Goal: Information Seeking & Learning: Learn about a topic

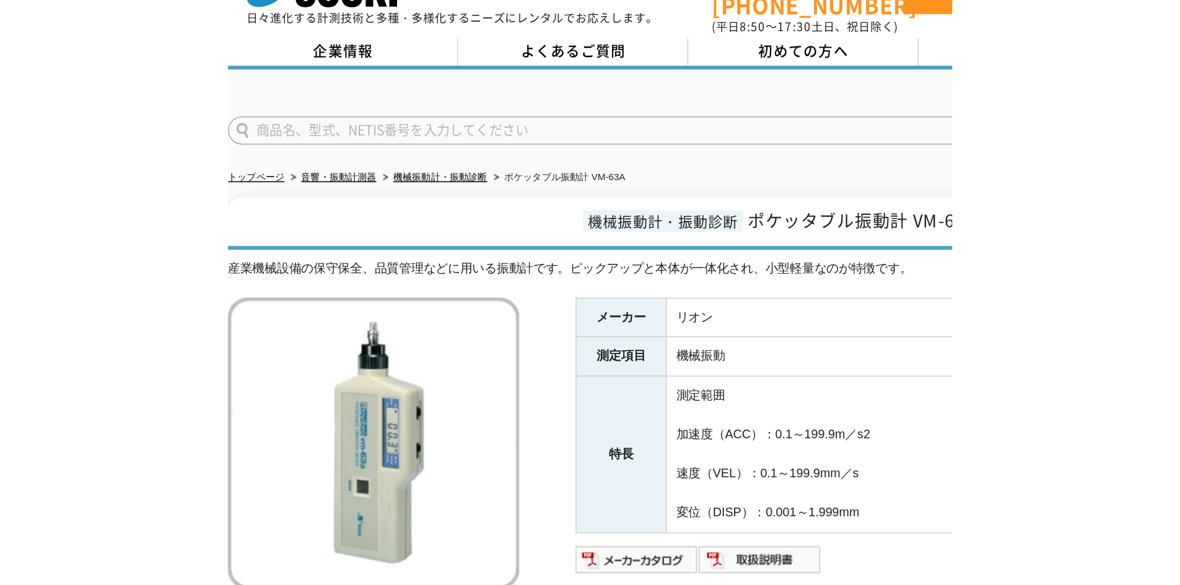
scroll to position [62, 0]
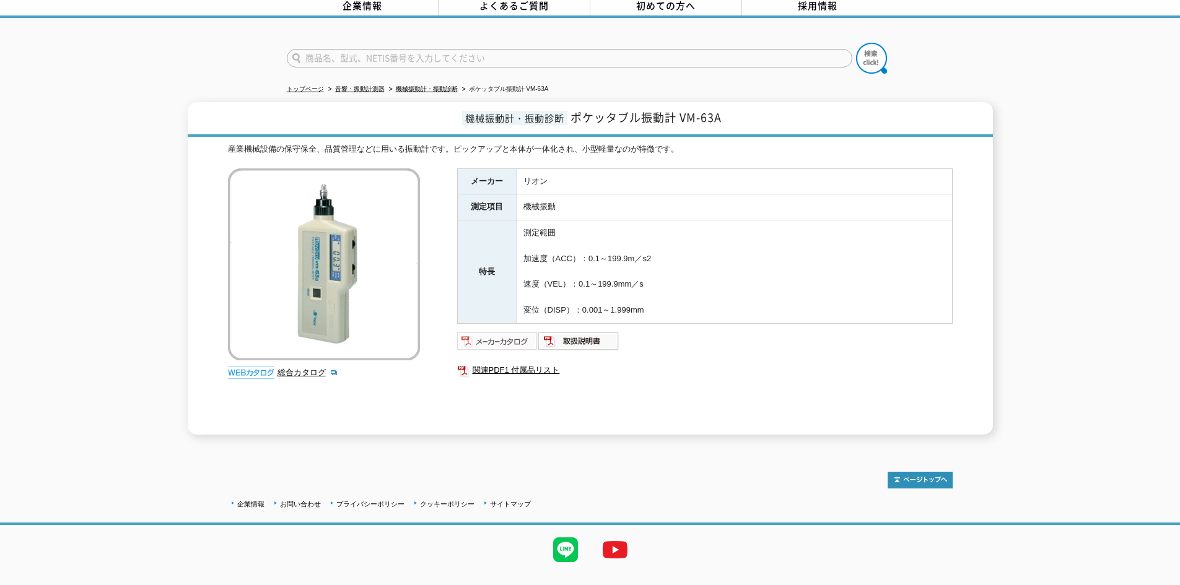
click at [477, 338] on img at bounding box center [497, 341] width 81 height 20
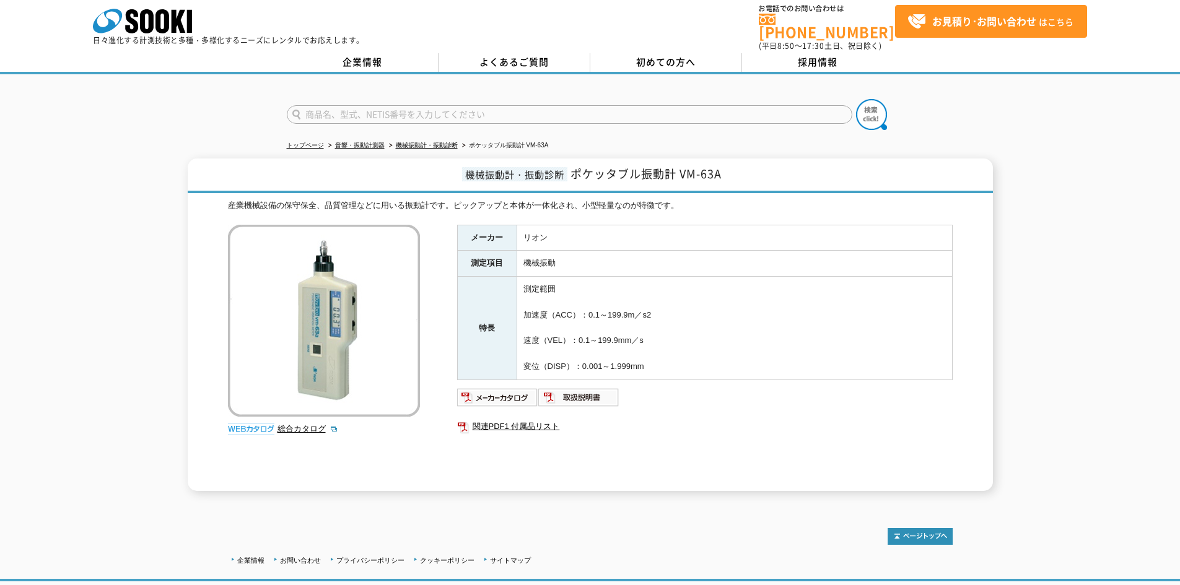
scroll to position [0, 0]
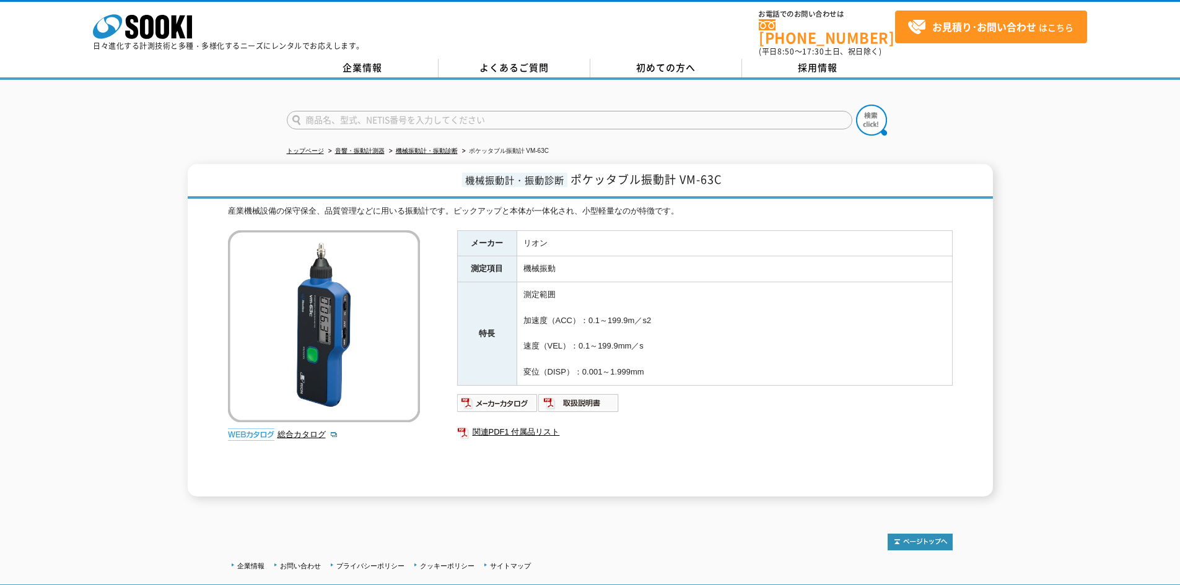
scroll to position [62, 0]
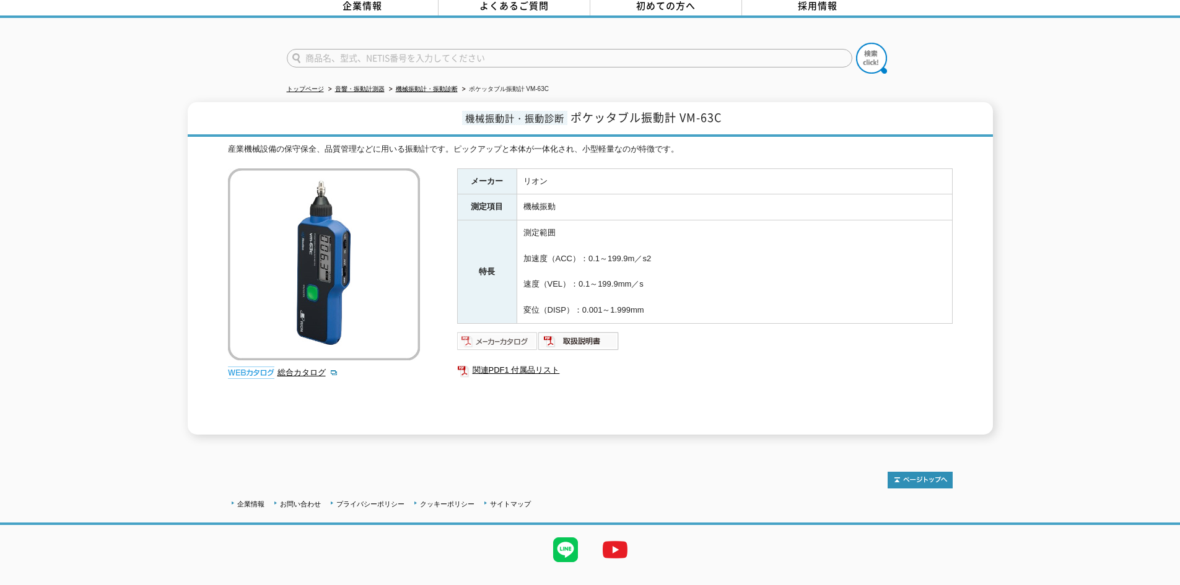
click at [500, 333] on img at bounding box center [497, 341] width 81 height 20
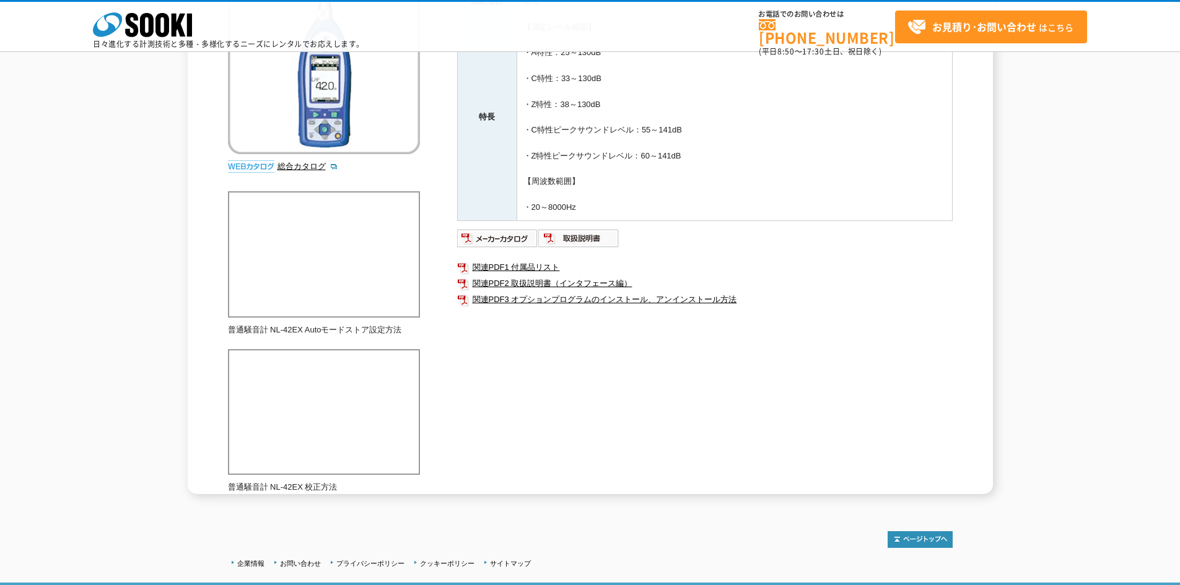
scroll to position [248, 0]
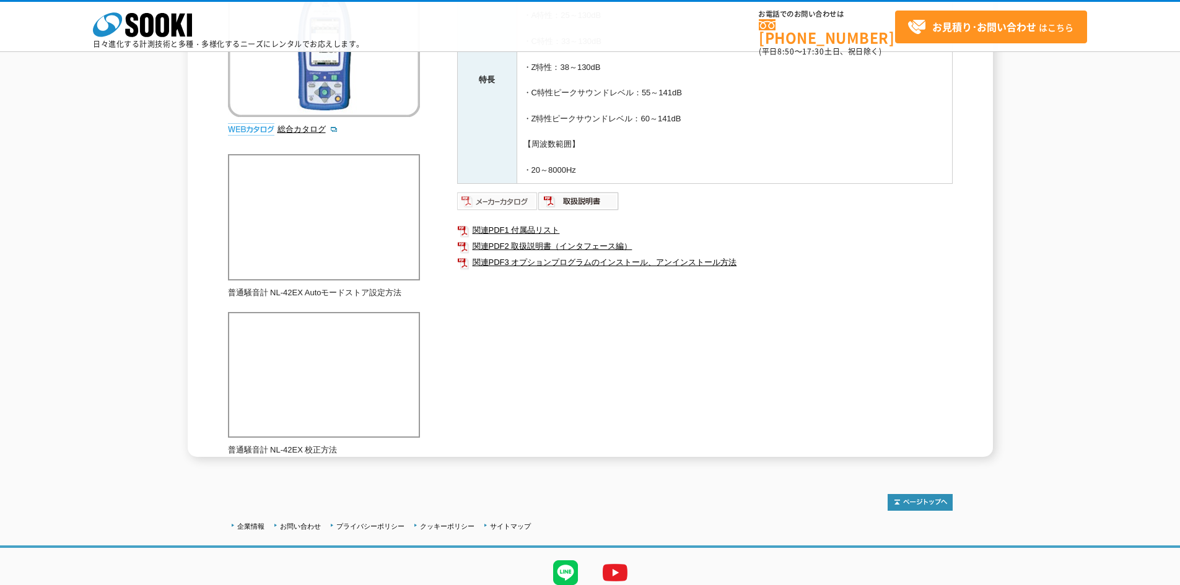
click at [507, 194] on img at bounding box center [497, 201] width 81 height 20
